Goal: Navigation & Orientation: Go to known website

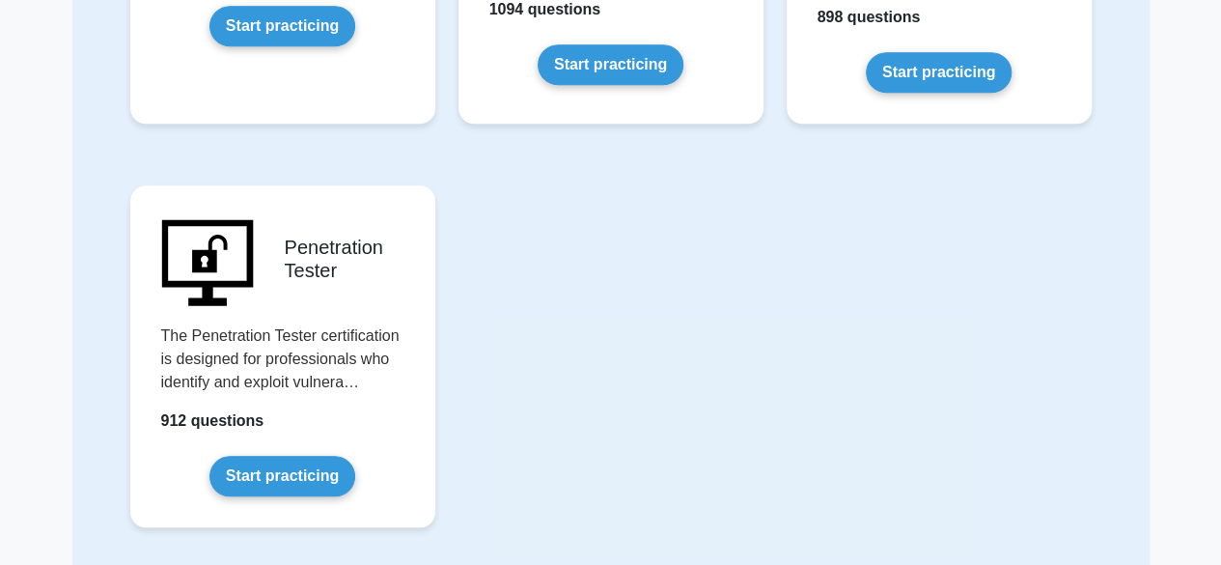
scroll to position [4343, 0]
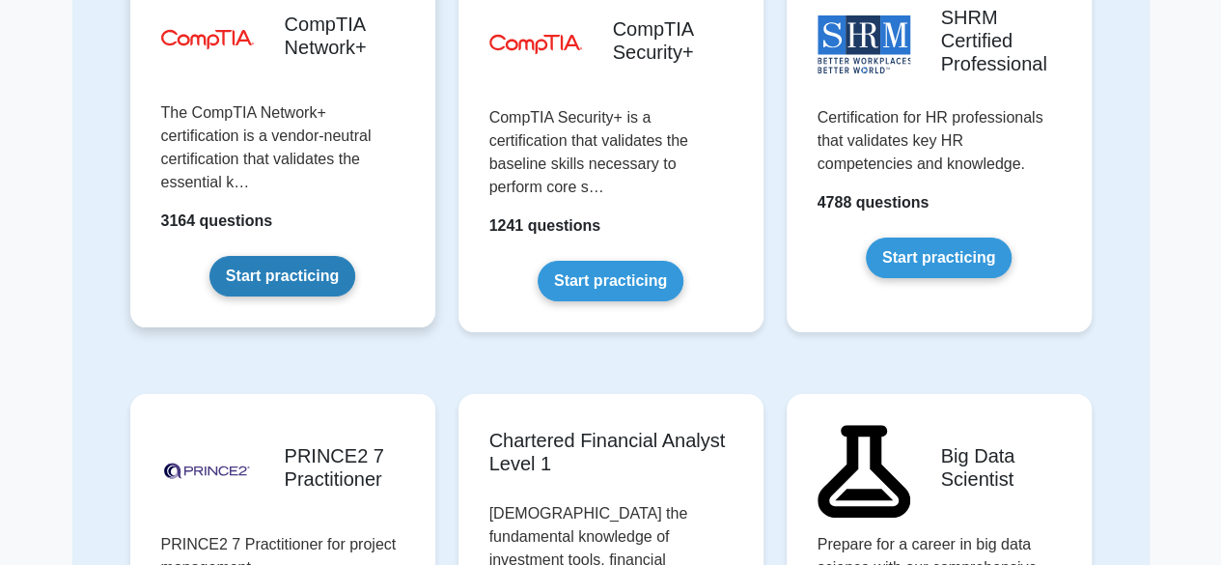
scroll to position [3656, 0]
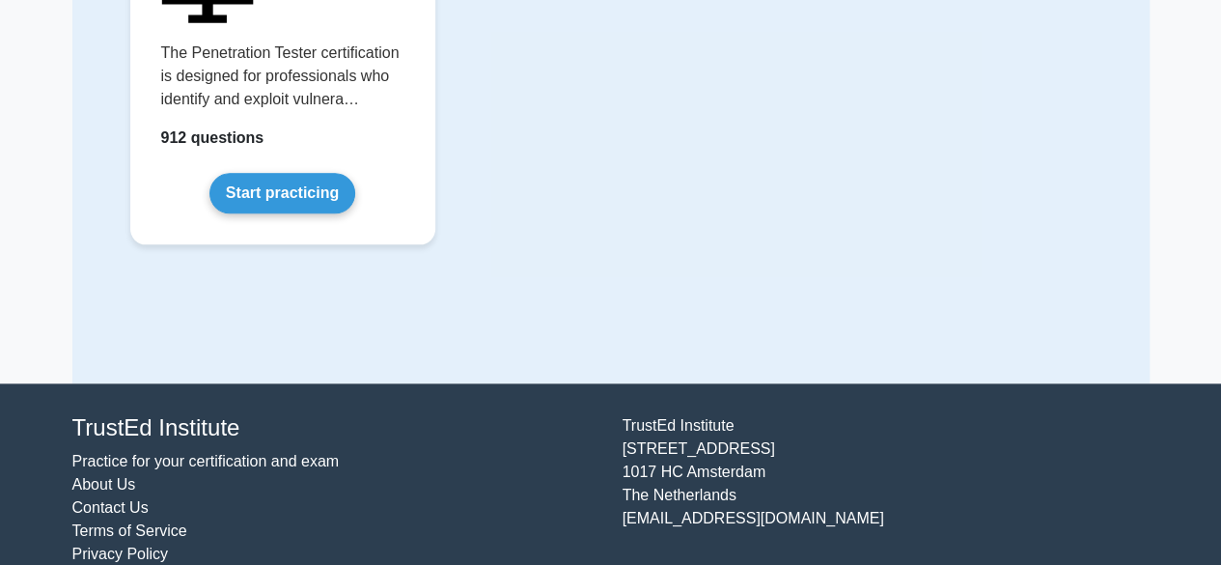
scroll to position [4627, 0]
